Goal: Task Accomplishment & Management: Manage account settings

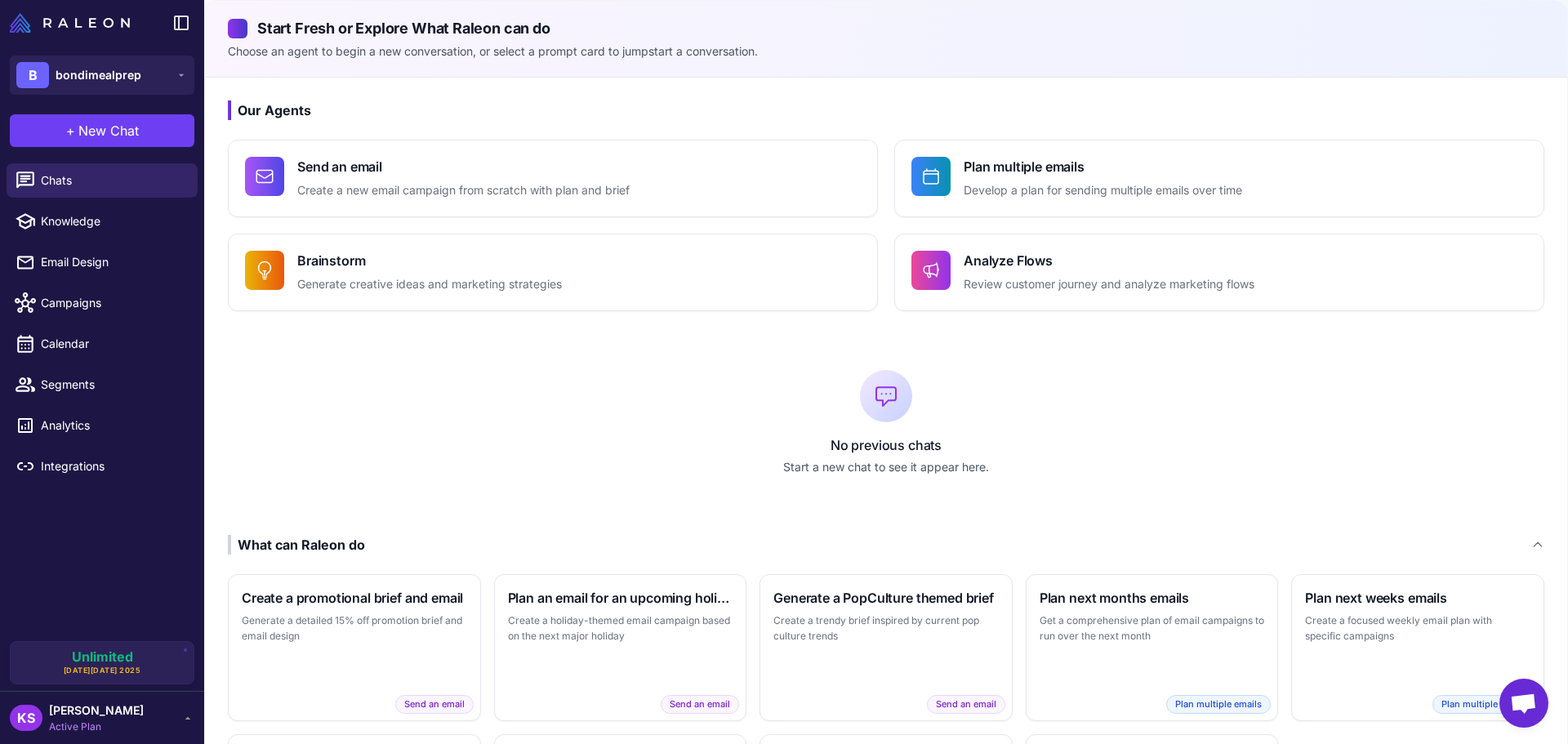
click at [115, 710] on span "[PERSON_NAME]" at bounding box center [96, 710] width 94 height 18
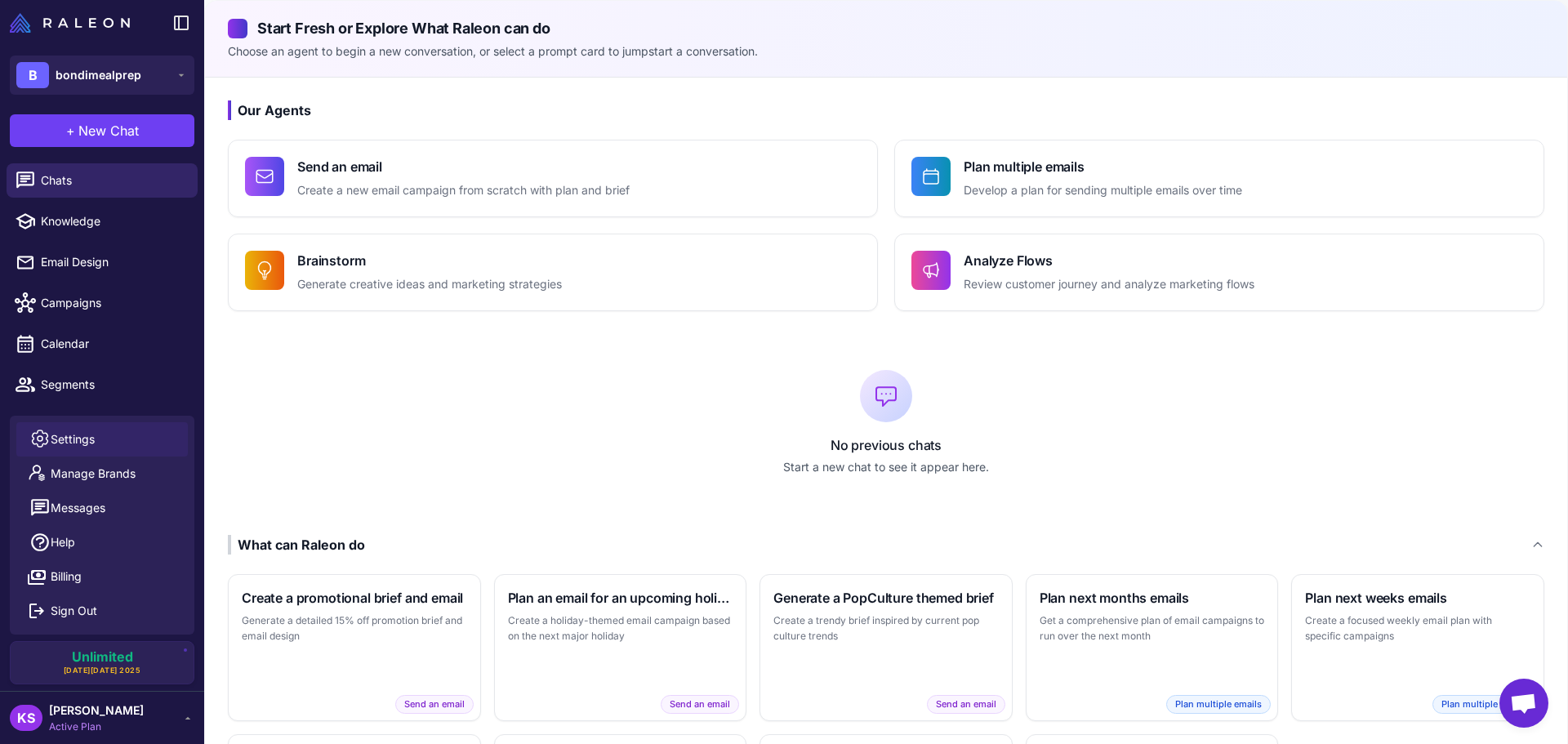
click at [85, 437] on span "Settings" at bounding box center [72, 440] width 44 height 18
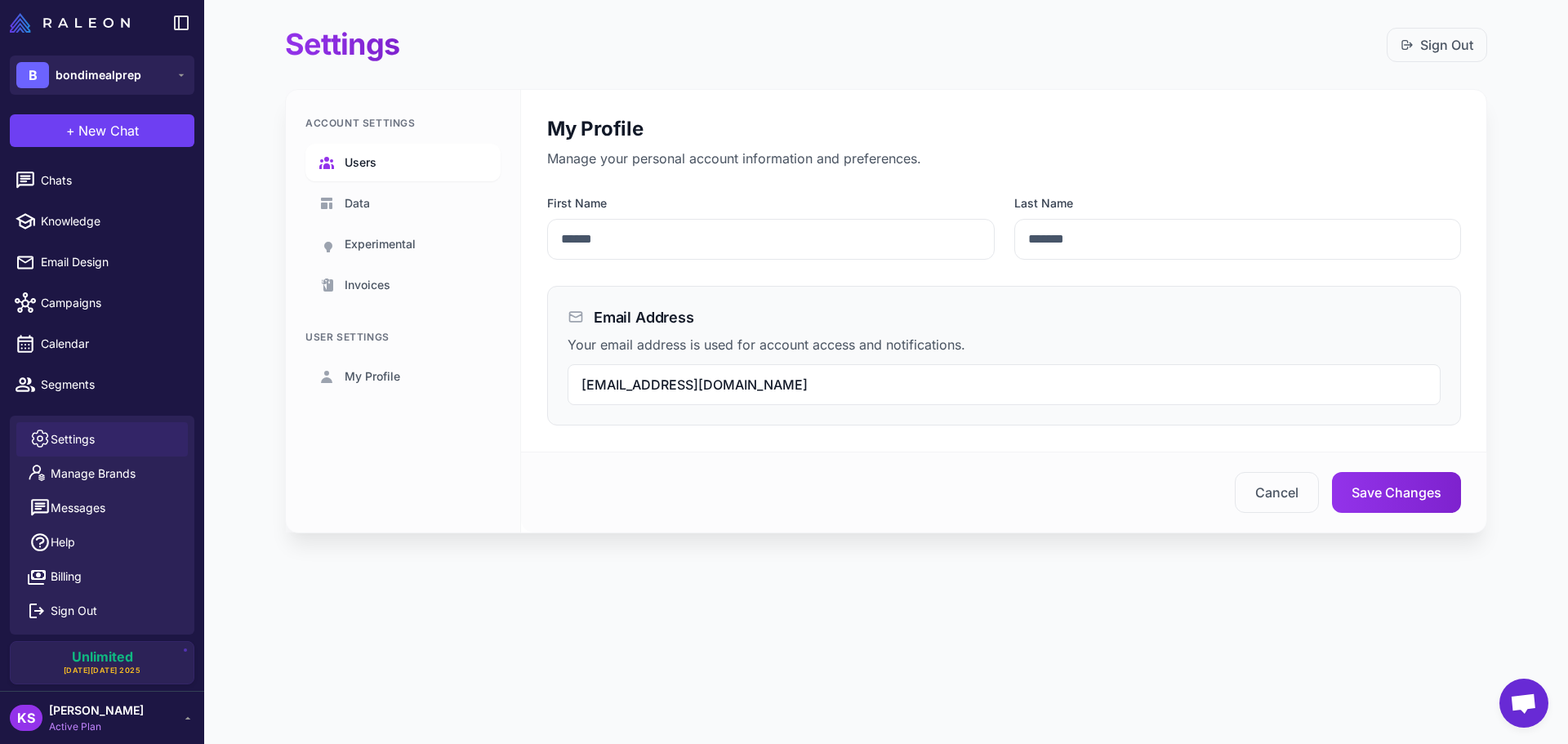
click at [379, 161] on link "Users" at bounding box center [402, 162] width 195 height 38
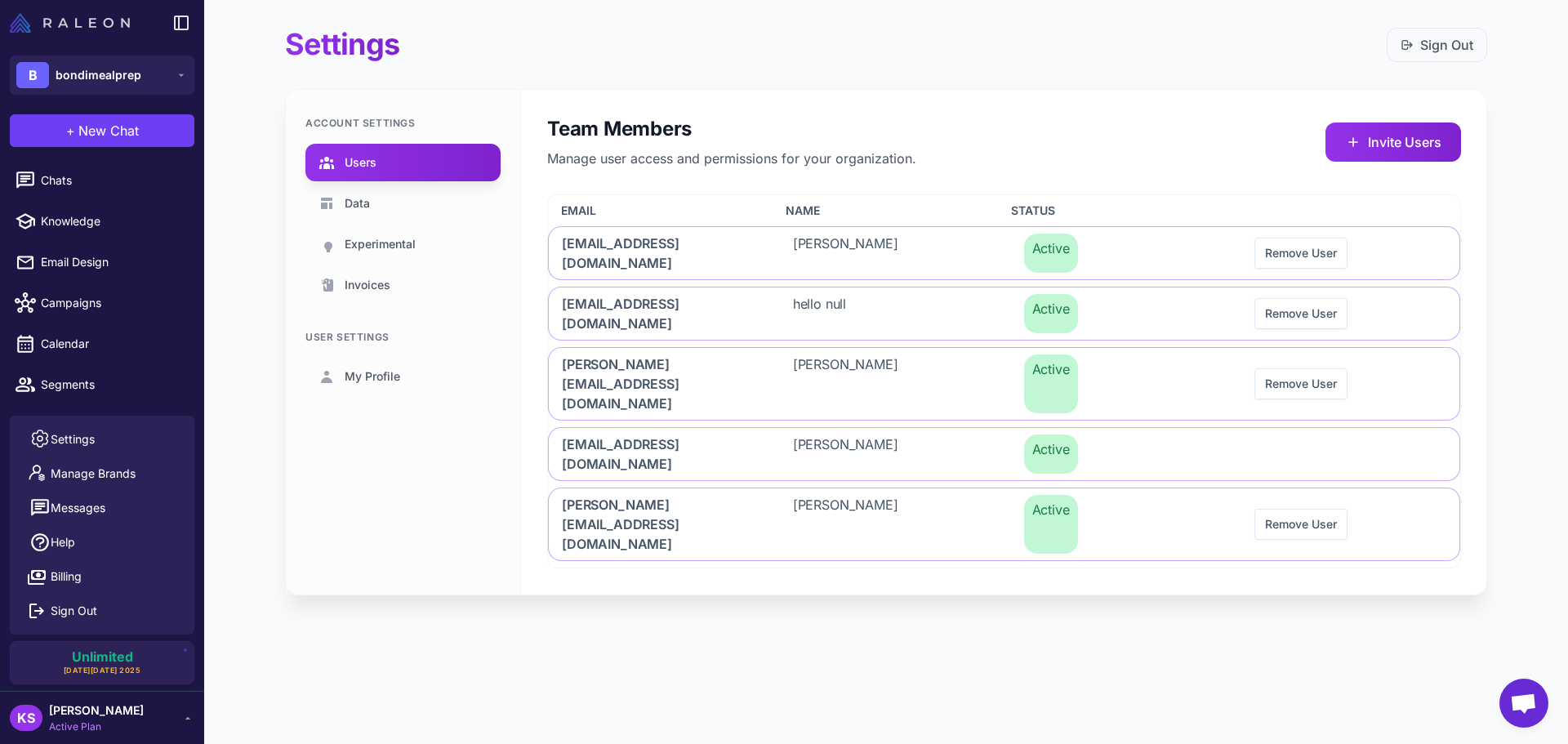
click at [53, 19] on img at bounding box center [70, 23] width 120 height 19
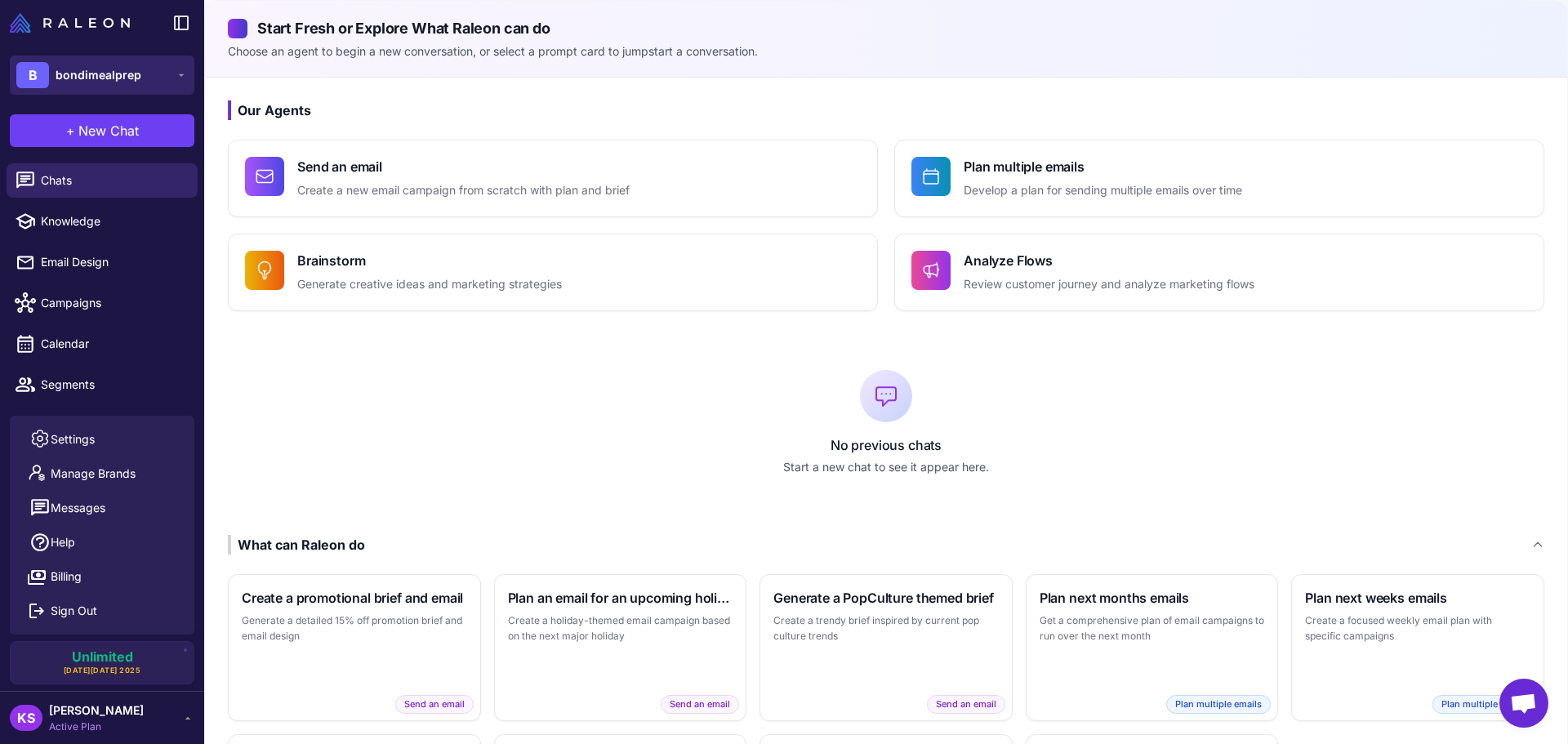
click at [91, 94] on button "B bondimealprep" at bounding box center [101, 75] width 184 height 39
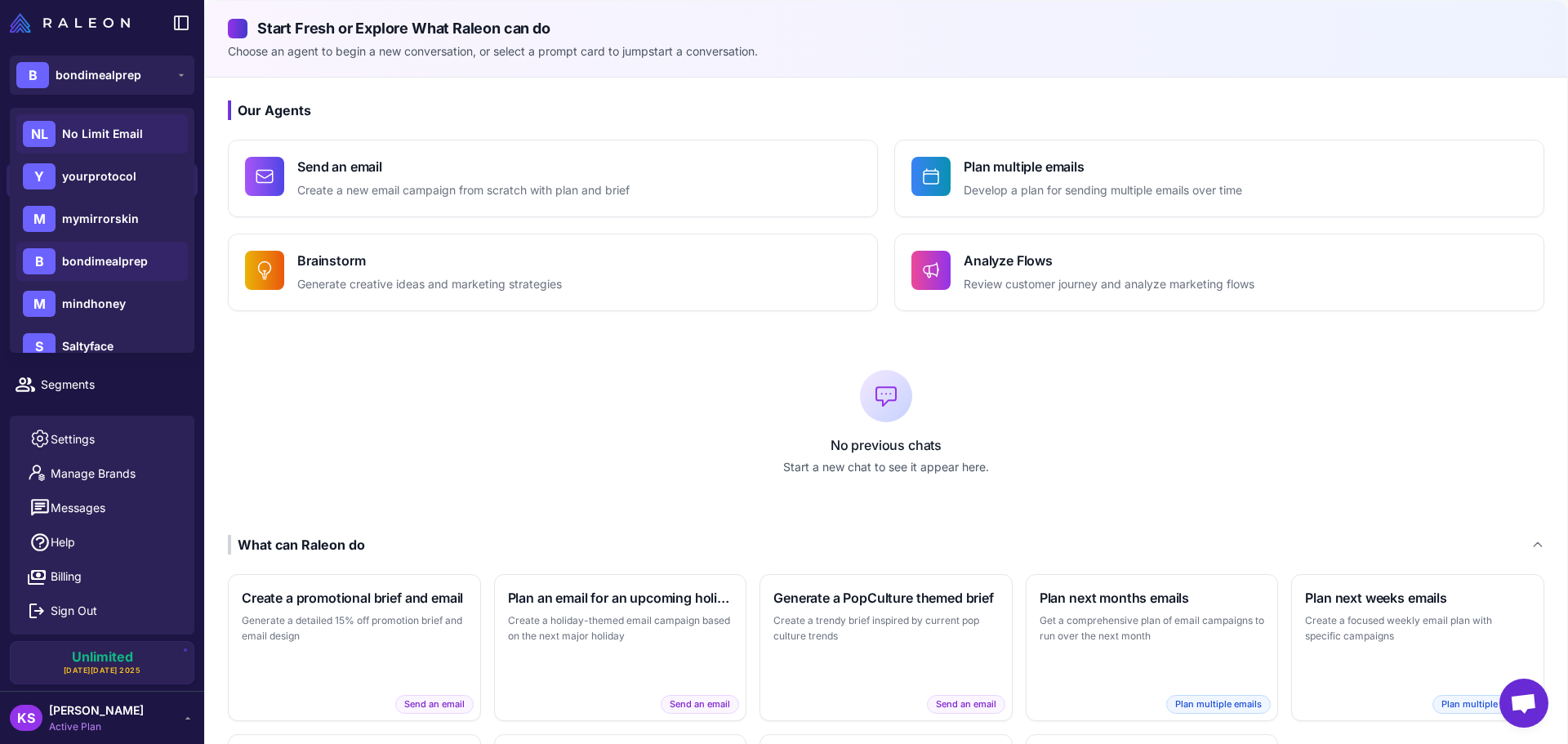
click at [99, 135] on span "No Limit Email" at bounding box center [102, 134] width 81 height 18
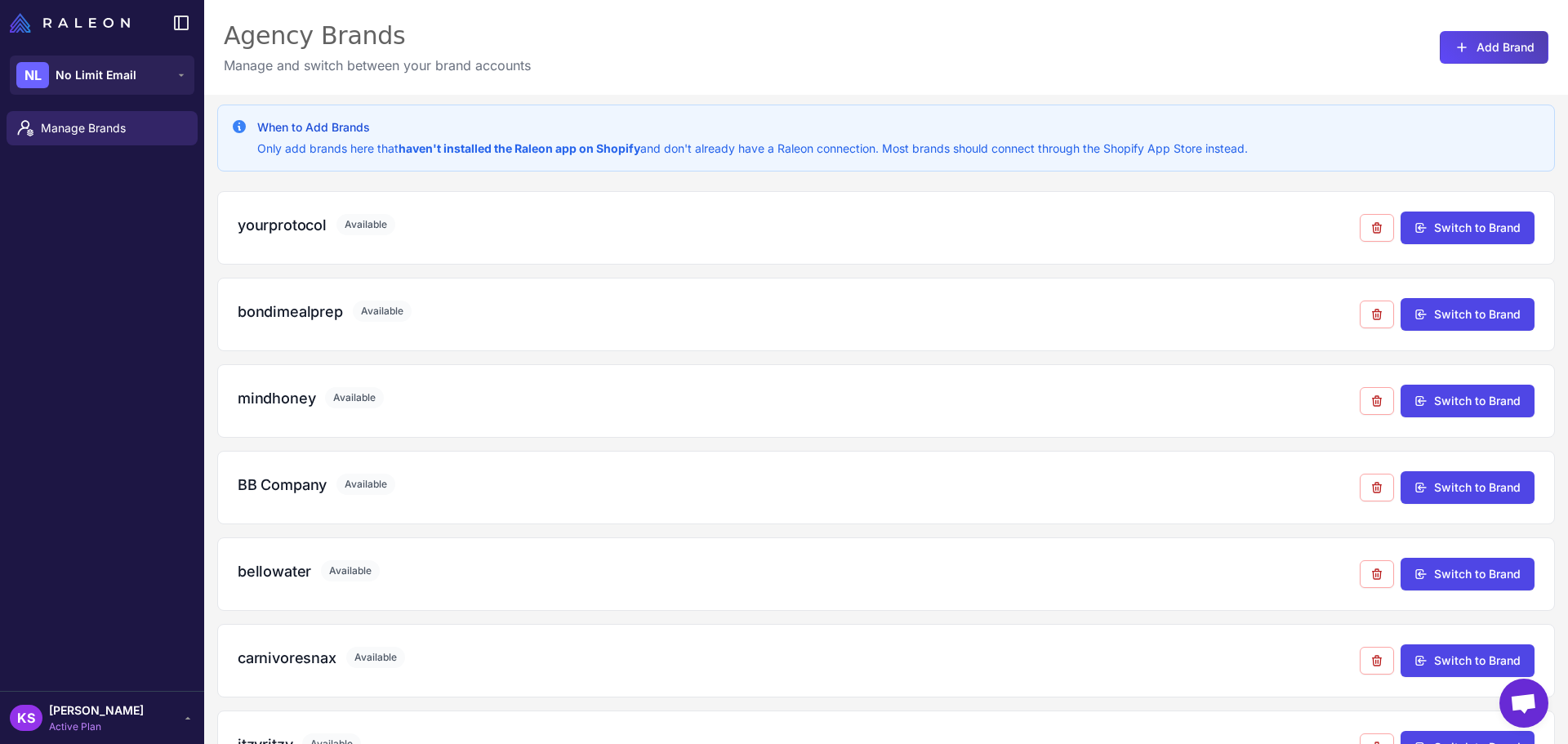
click at [54, 703] on span "[PERSON_NAME]" at bounding box center [96, 710] width 94 height 18
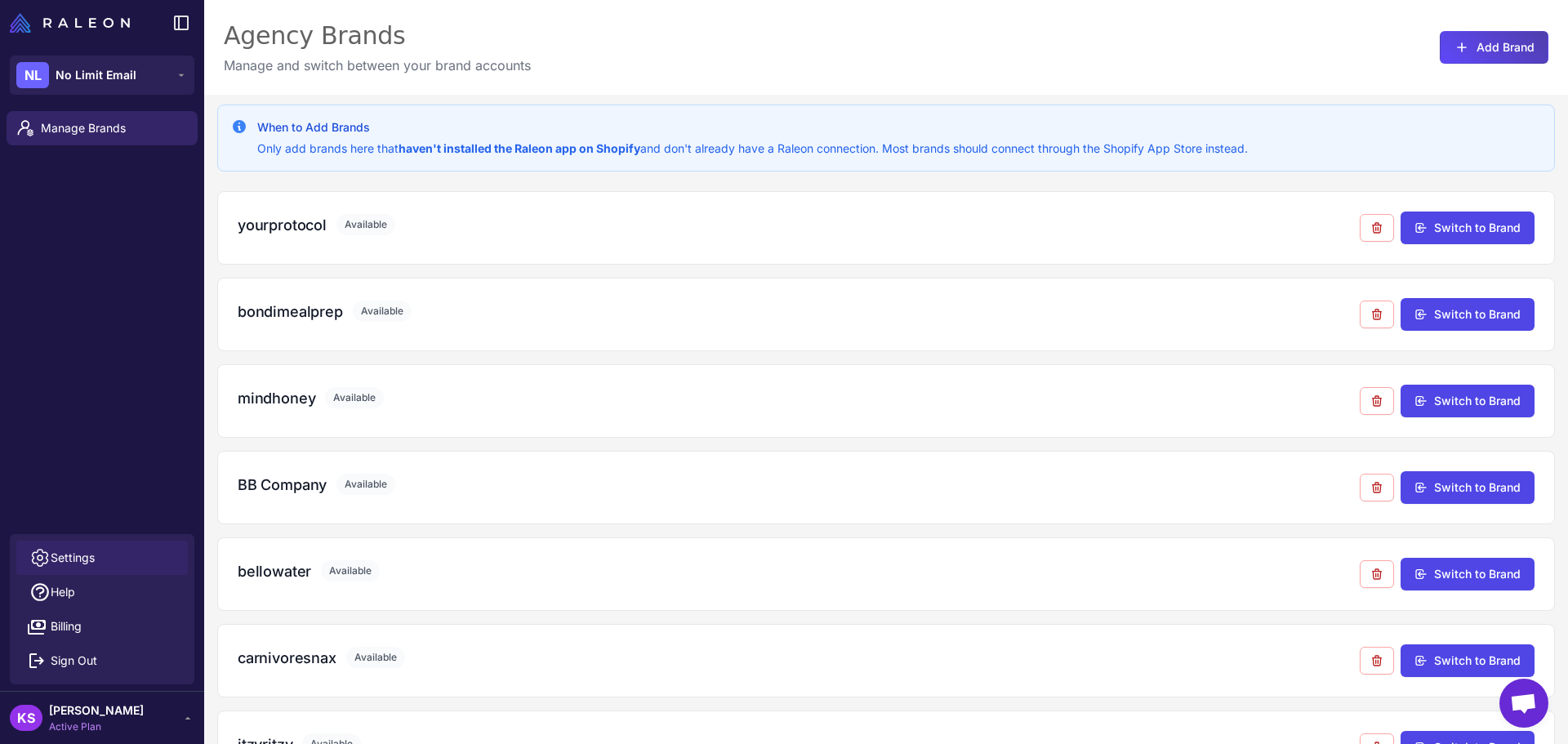
click at [80, 561] on span "Settings" at bounding box center [72, 558] width 44 height 18
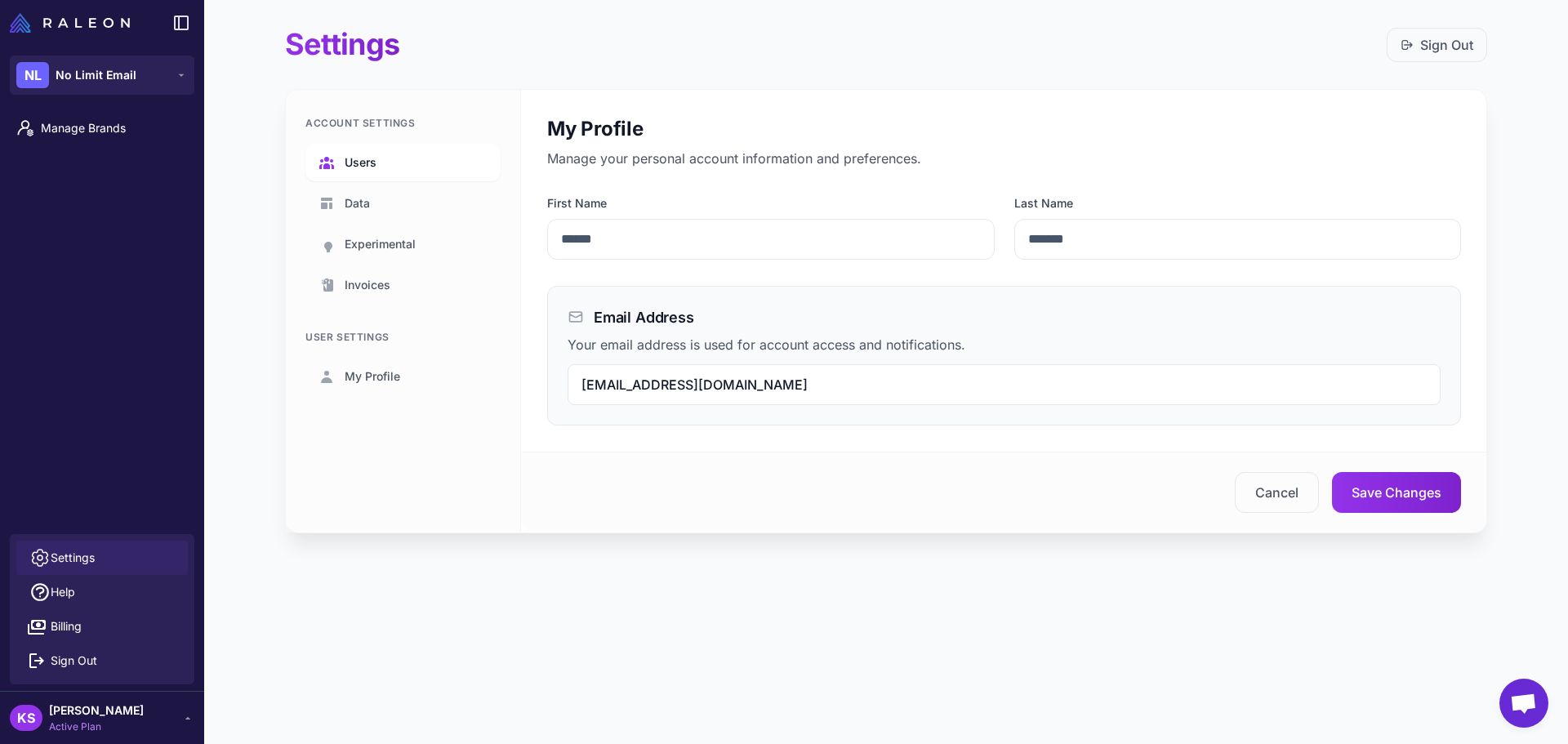
click at [386, 164] on link "Users" at bounding box center [402, 162] width 195 height 38
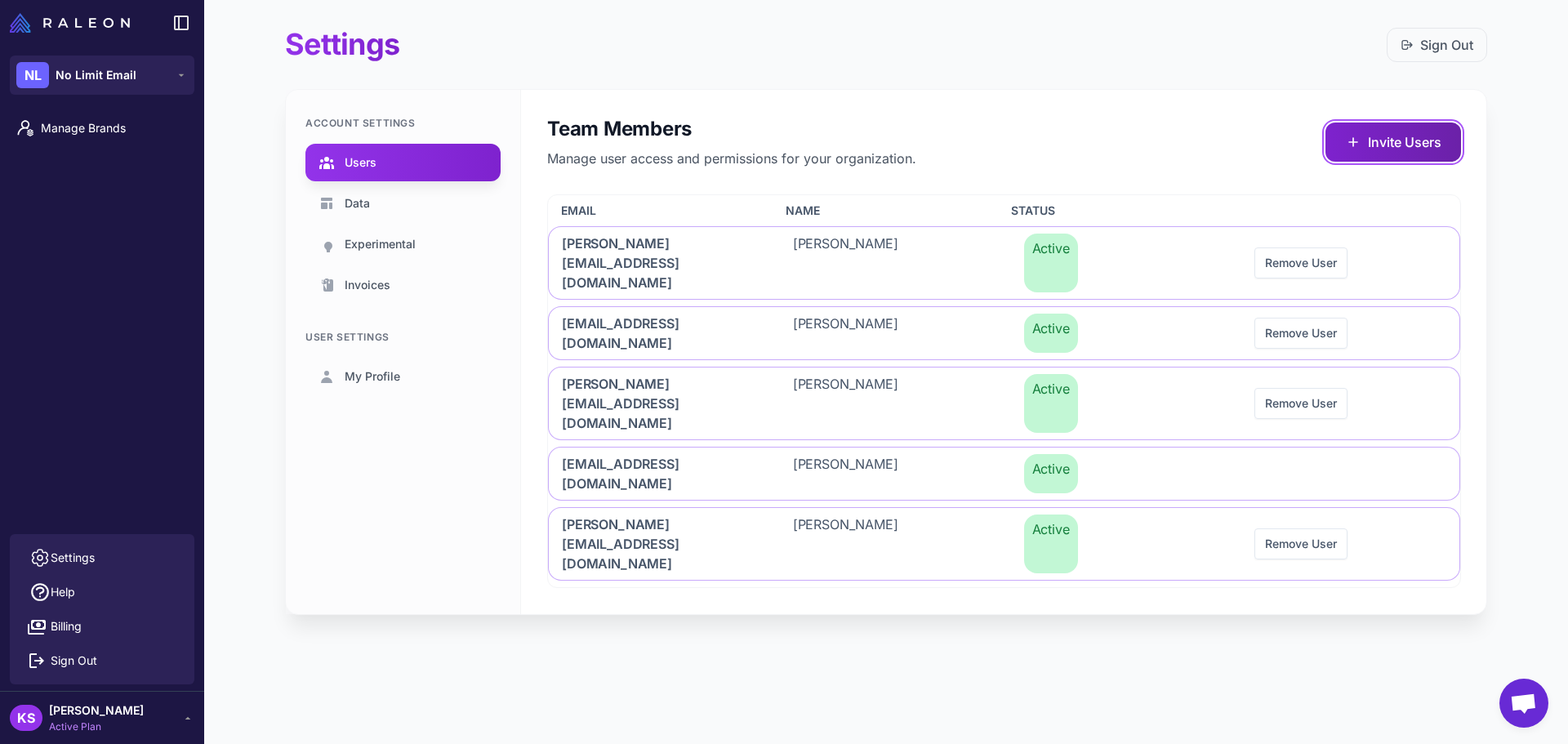
click at [1399, 137] on button "Invite Users" at bounding box center [1393, 142] width 136 height 39
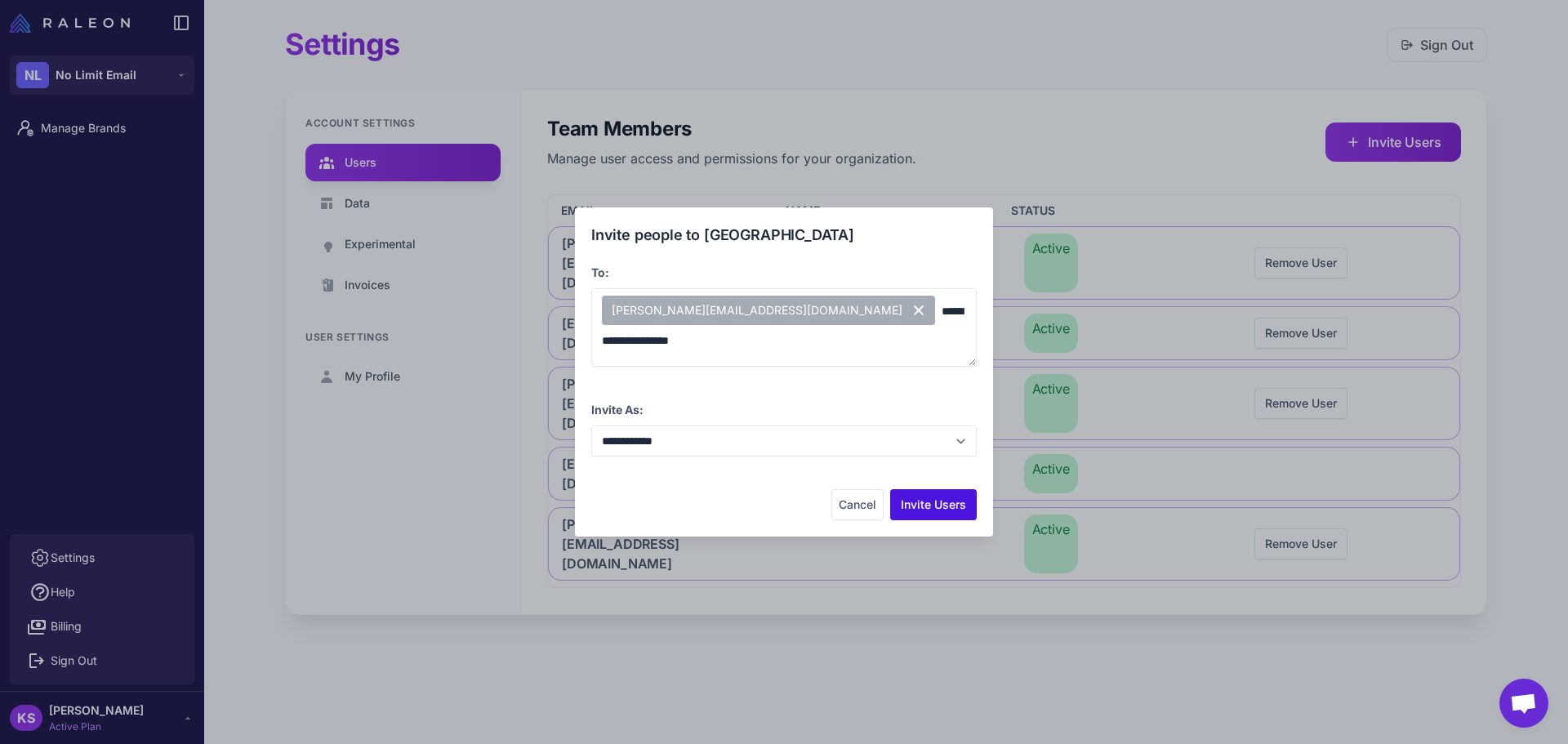
click at [931, 496] on button "Invite Users" at bounding box center [934, 504] width 86 height 31
